Goal: Information Seeking & Learning: Learn about a topic

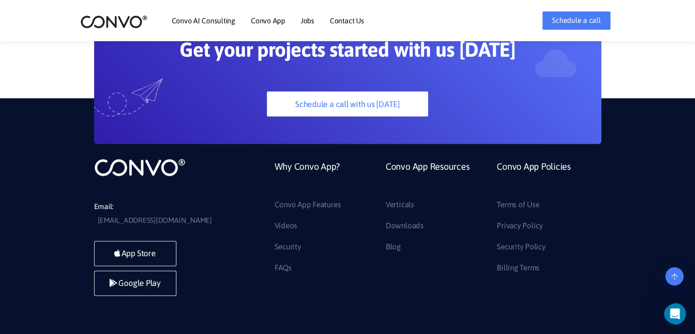
scroll to position [2579, 0]
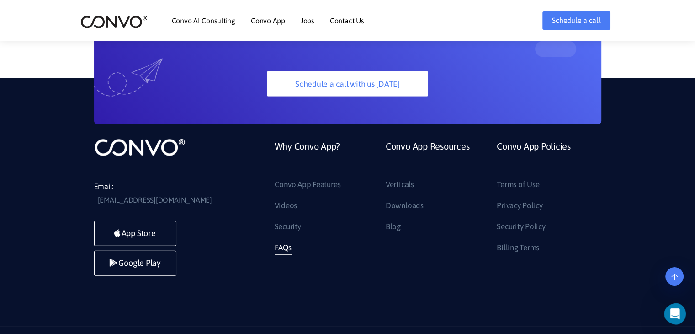
click at [285, 240] on link "FAQs" at bounding box center [283, 247] width 17 height 15
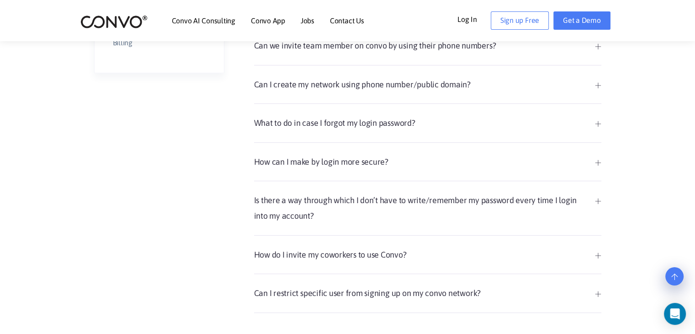
scroll to position [411, 0]
